Goal: Find specific page/section: Find specific page/section

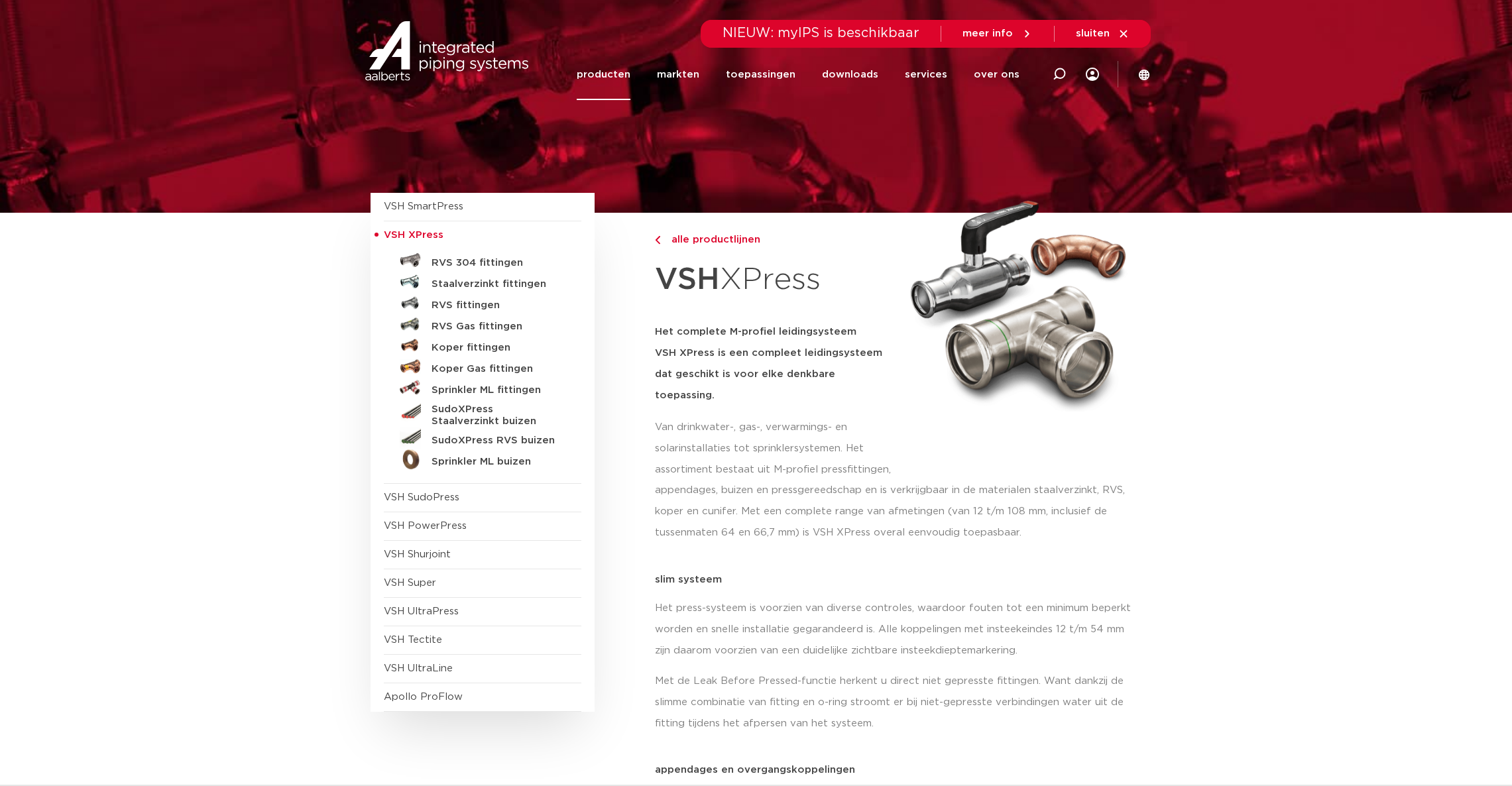
click at [454, 283] on h5 "Staalverzinkt fittingen" at bounding box center [497, 285] width 131 height 12
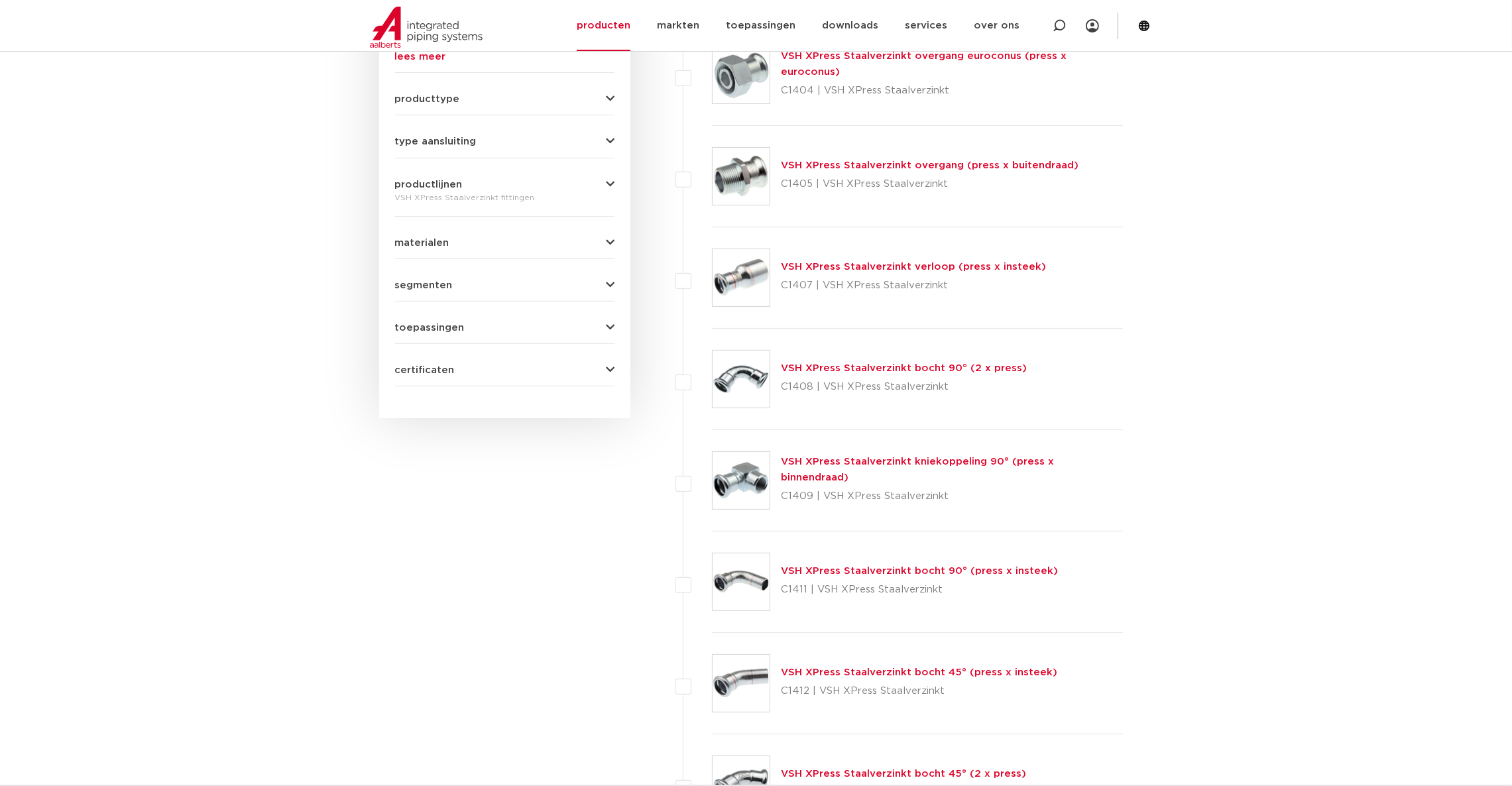
scroll to position [566, 0]
click at [864, 261] on div "VSH XPress Staalverzinkt verloop (press x insteek) C1407 | VSH XPress Staalverz…" at bounding box center [913, 280] width 265 height 38
click at [863, 263] on link "VSH XPress Staalverzinkt verloop (press x insteek)" at bounding box center [913, 268] width 265 height 10
click at [863, 265] on link "VSH XPress Staalverzinkt verloop (press x insteek)" at bounding box center [913, 268] width 265 height 10
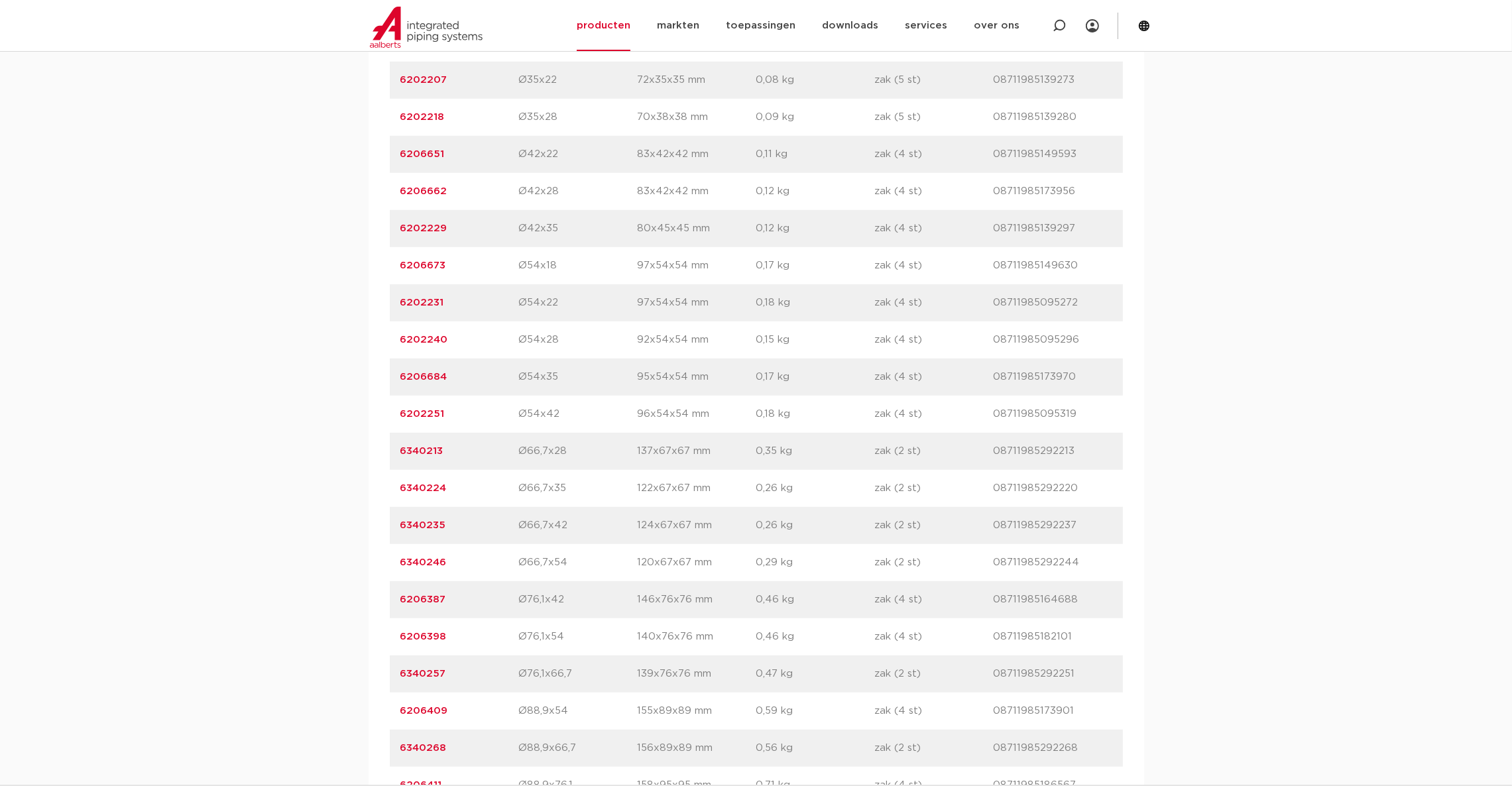
scroll to position [796, 0]
